Goal: Check status: Check status

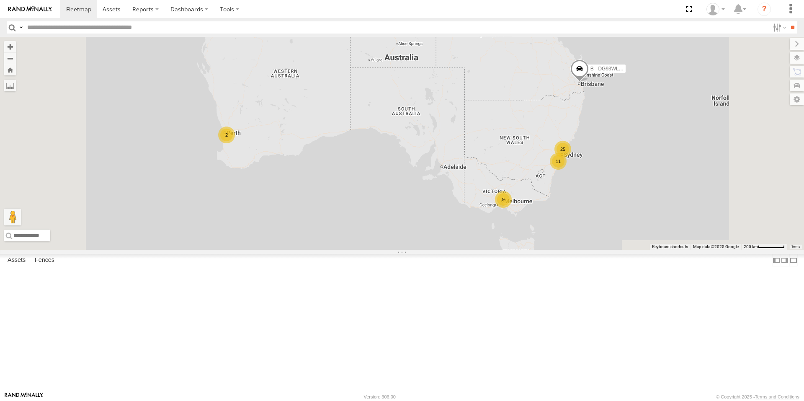
click at [511, 208] on div "9" at bounding box center [503, 199] width 17 height 17
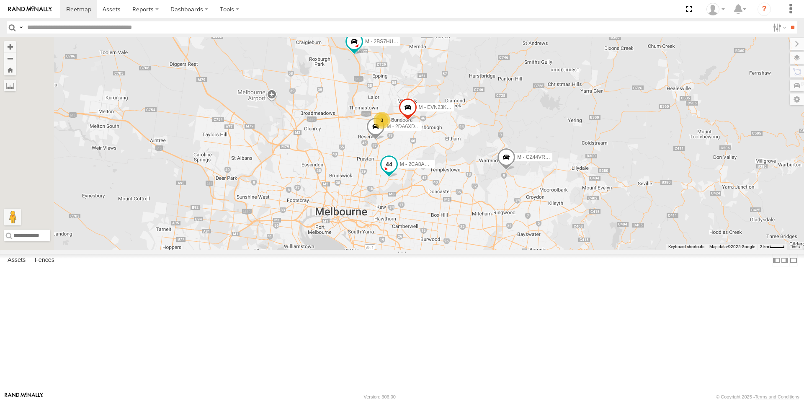
click at [396, 172] on span at bounding box center [388, 164] width 15 height 15
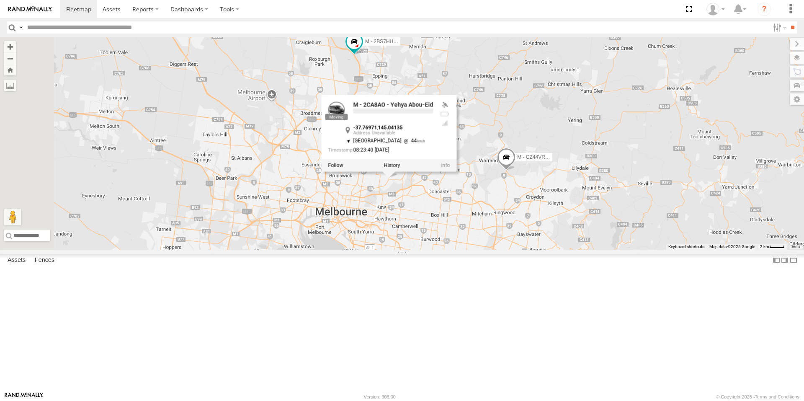
click at [476, 249] on div "B - DG93WL - Josh Fahd M - EVN23K - Rowan Austen M - 2BS7HU - Corey Hovenden M …" at bounding box center [402, 143] width 804 height 213
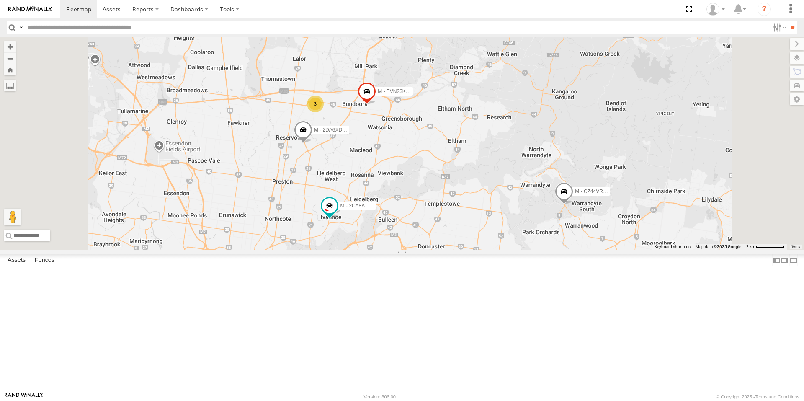
click at [573, 205] on span at bounding box center [564, 193] width 18 height 23
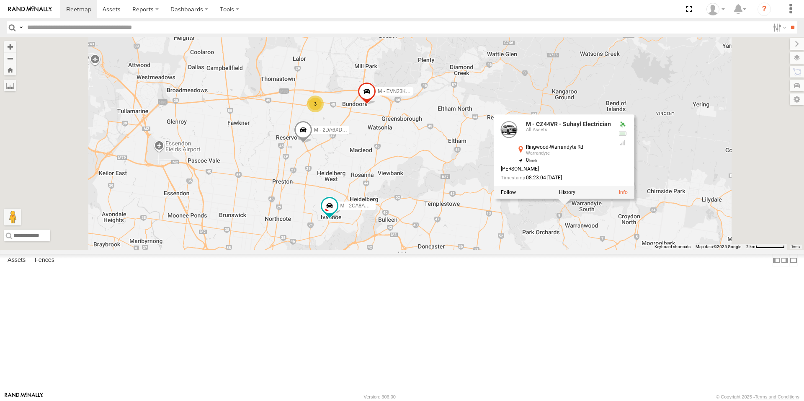
click at [648, 249] on div "B - DG93WL - Josh Fahd M - EVN23K - Rowan Austen M - 2BS7HU - Corey Hovenden M …" at bounding box center [402, 143] width 804 height 213
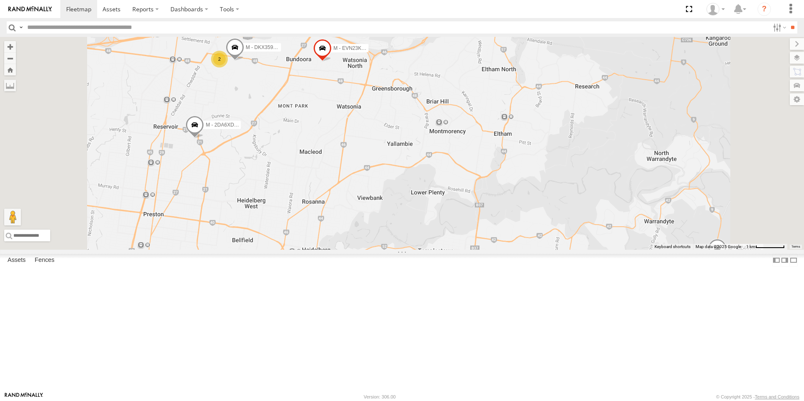
click at [244, 61] on span at bounding box center [235, 49] width 18 height 23
click at [346, 148] on div "B - DG93WL - Josh Fahd M - EVN23K - Rowan Austen M - 2BS7HU - Corey Hovenden M …" at bounding box center [402, 143] width 804 height 213
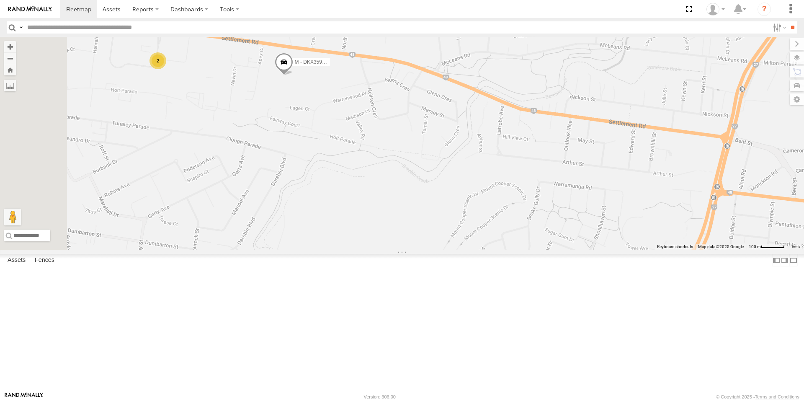
drag, startPoint x: 320, startPoint y: 129, endPoint x: 428, endPoint y: 159, distance: 112.2
click at [446, 159] on div "B - DG93WL - [PERSON_NAME] M - EVN23K - [PERSON_NAME] M - 2BS7HU - [PERSON_NAME…" at bounding box center [402, 143] width 804 height 213
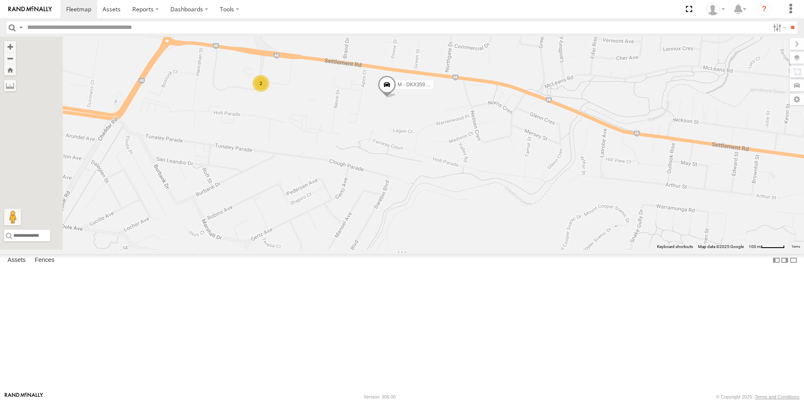
click at [396, 98] on span at bounding box center [387, 87] width 18 height 23
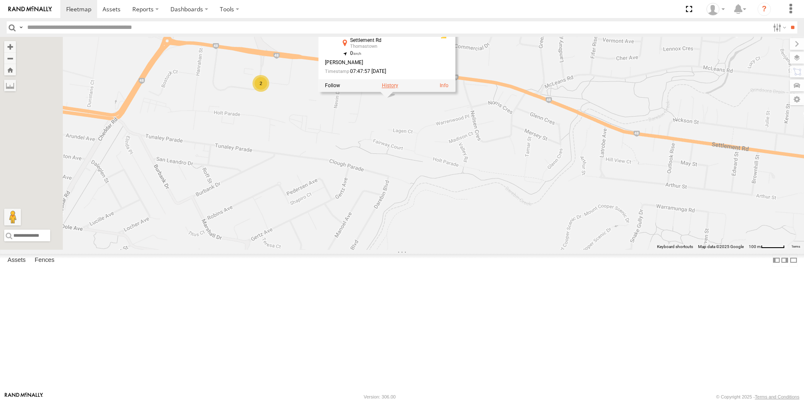
click at [398, 89] on label at bounding box center [390, 86] width 16 height 6
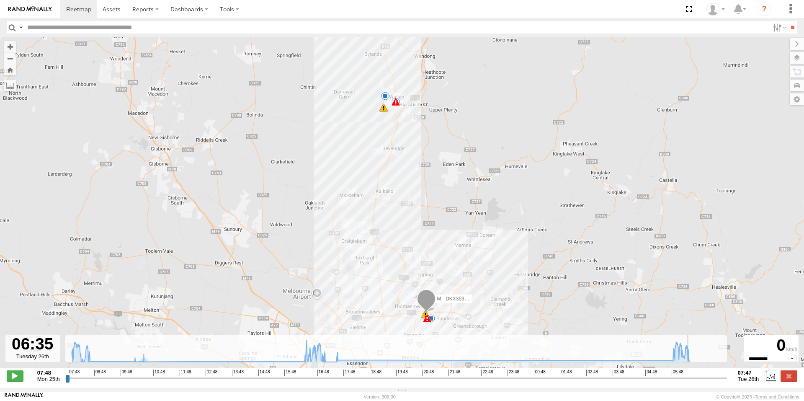
drag, startPoint x: 67, startPoint y: 384, endPoint x: 691, endPoint y: 380, distance: 623.7
type input "**********"
click at [691, 380] on input "range" at bounding box center [395, 378] width 661 height 8
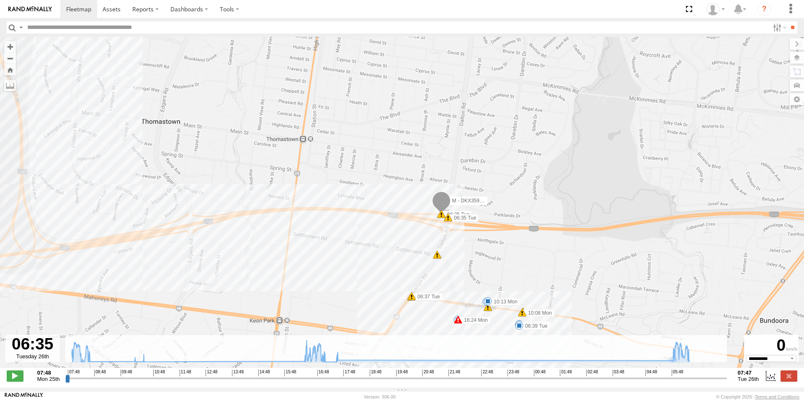
drag, startPoint x: 392, startPoint y: 308, endPoint x: 384, endPoint y: 221, distance: 86.6
click at [384, 221] on div "M - DKX359 - Jonathan Tauga 16:24 Mon 17:12 Mon 17:34 Mon 17:39 Mon 10:29 Mon 0…" at bounding box center [402, 206] width 804 height 339
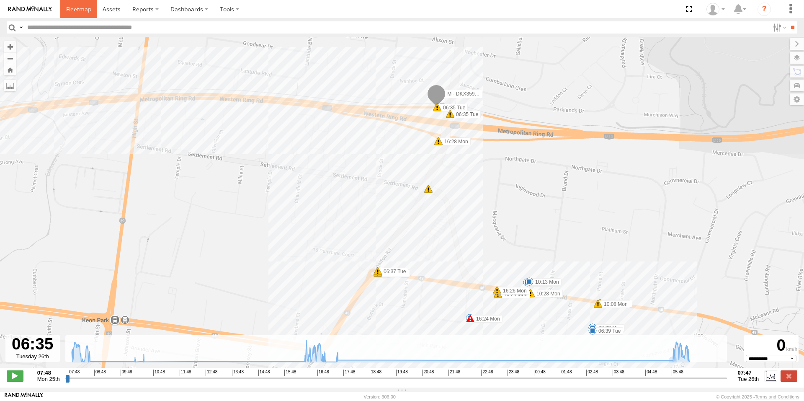
click at [73, 6] on span at bounding box center [78, 9] width 25 height 8
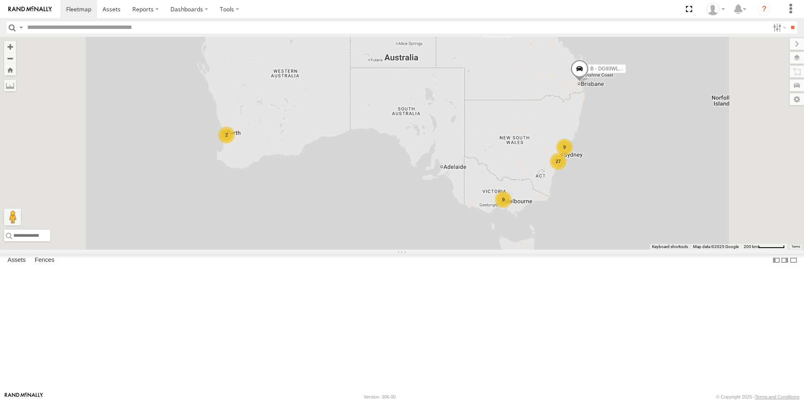
click at [511, 208] on div "9" at bounding box center [503, 199] width 17 height 17
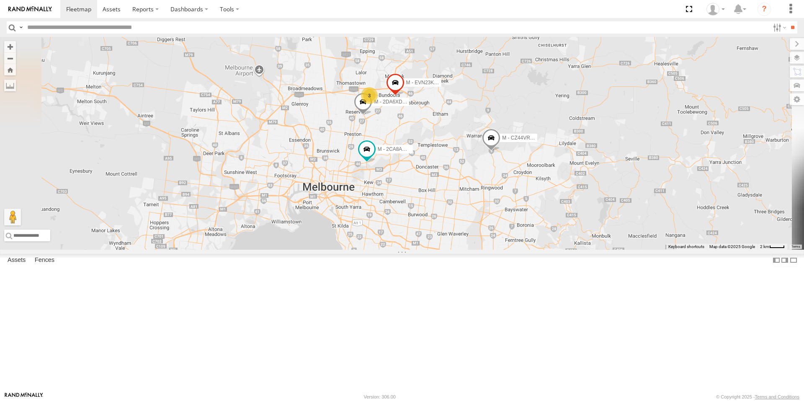
drag, startPoint x: 429, startPoint y: 74, endPoint x: 441, endPoint y: 142, distance: 69.3
click at [441, 142] on div "B - DG93WL - [PERSON_NAME] M - EVN23K - [PERSON_NAME] M - 2BS7HU - [PERSON_NAME…" at bounding box center [402, 143] width 804 height 213
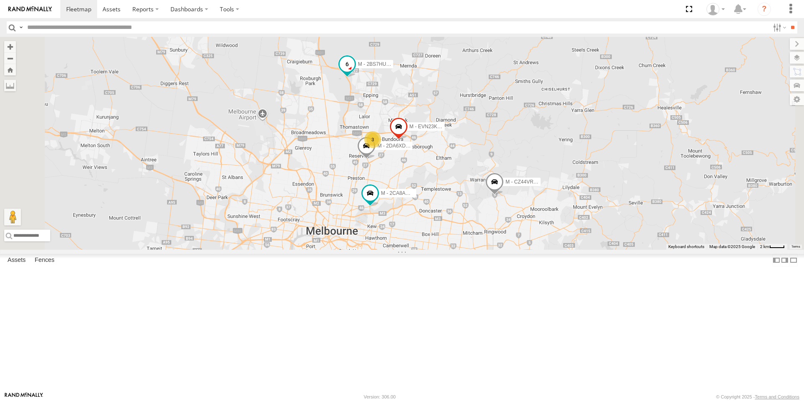
click at [355, 72] on span at bounding box center [346, 64] width 15 height 15
click at [434, 169] on div "B - DG93WL - [PERSON_NAME] M - EVN23K - [PERSON_NAME] M - 2BS7HU - [PERSON_NAME…" at bounding box center [402, 143] width 804 height 213
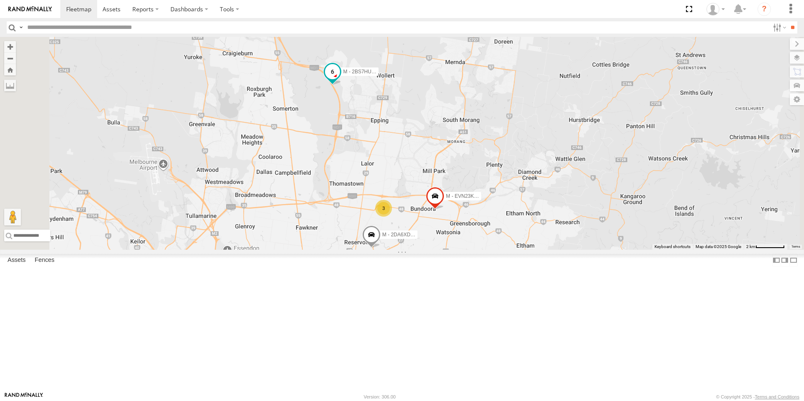
click at [340, 79] on span at bounding box center [332, 71] width 15 height 15
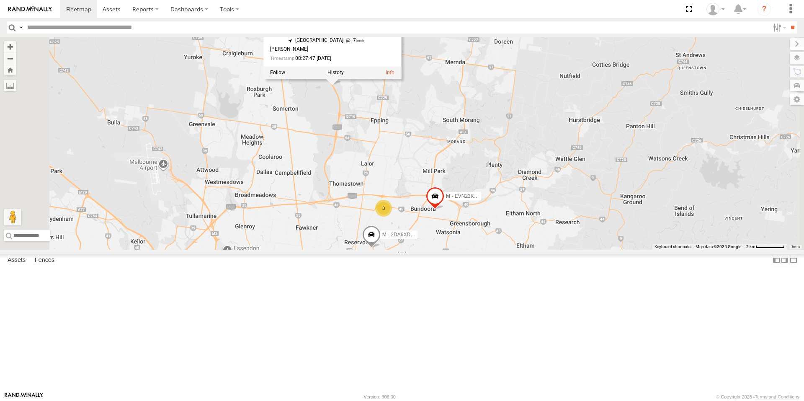
click at [427, 166] on div "B - DG93WL - [PERSON_NAME] M - EVN23K - [PERSON_NAME] M - 2BS7HU - [PERSON_NAME…" at bounding box center [402, 143] width 804 height 213
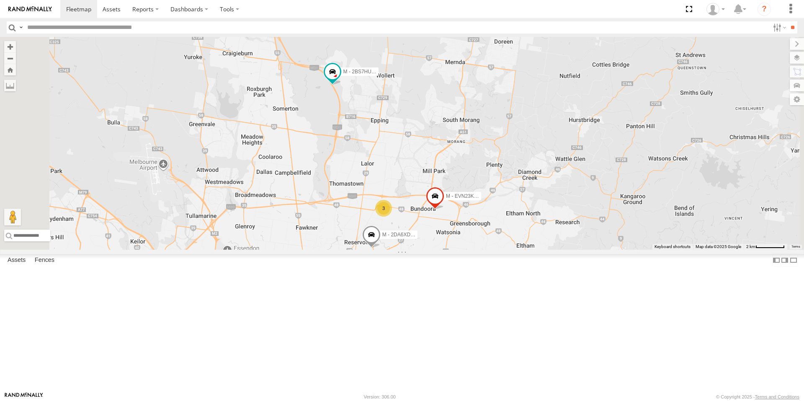
click at [380, 248] on span at bounding box center [371, 236] width 18 height 23
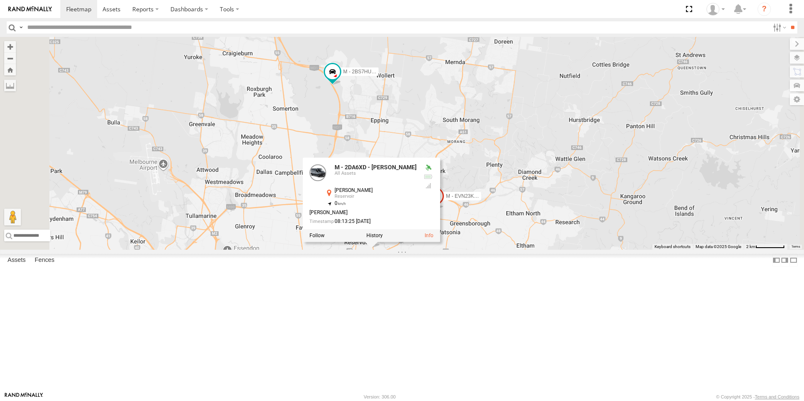
click at [593, 249] on div "B - DG93WL - [PERSON_NAME] M - EVN23K - [PERSON_NAME] M - 2BS7HU - [PERSON_NAME…" at bounding box center [402, 143] width 804 height 213
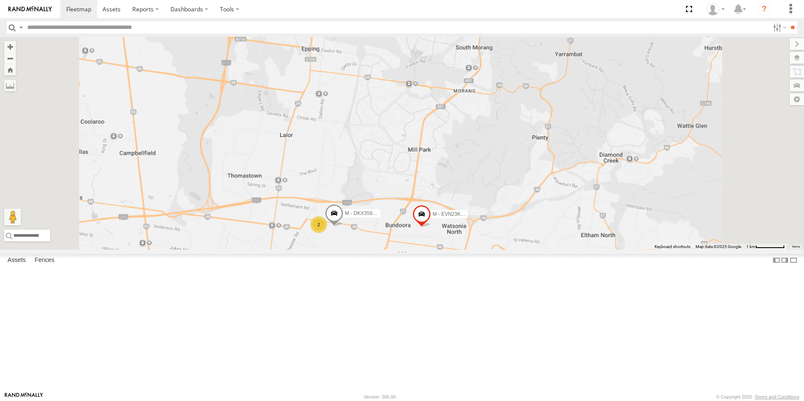
drag, startPoint x: 382, startPoint y: 211, endPoint x: 386, endPoint y: 225, distance: 14.8
click at [386, 225] on div "B - DG93WL - [PERSON_NAME] M - EVN23K - [PERSON_NAME] M - 2BS7HU - [PERSON_NAME…" at bounding box center [402, 143] width 804 height 213
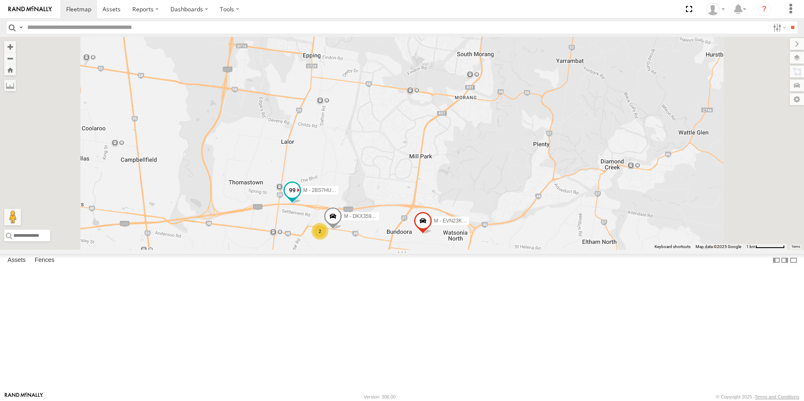
click at [300, 198] on span at bounding box center [292, 190] width 15 height 15
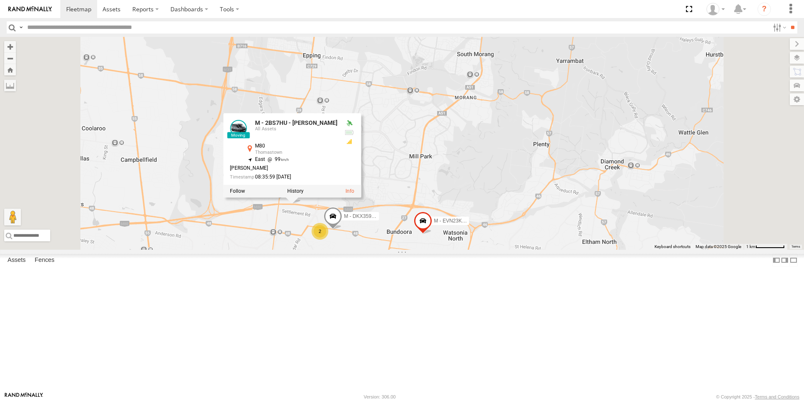
click at [400, 249] on div "M - EVN23K - [PERSON_NAME] M - 2DA6XD - [PERSON_NAME] M - 2BS7HU - [PERSON_NAME…" at bounding box center [402, 143] width 804 height 213
